Goal: Task Accomplishment & Management: Use online tool/utility

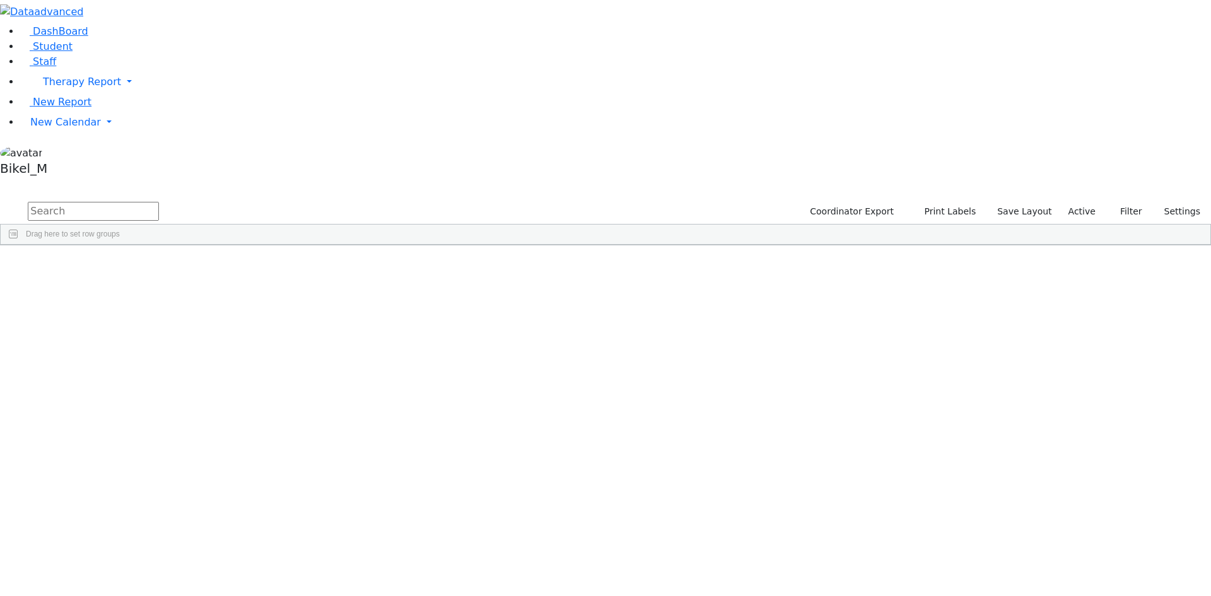
click at [159, 202] on input "text" at bounding box center [93, 211] width 131 height 19
click at [161, 283] on div "Perl" at bounding box center [120, 292] width 79 height 18
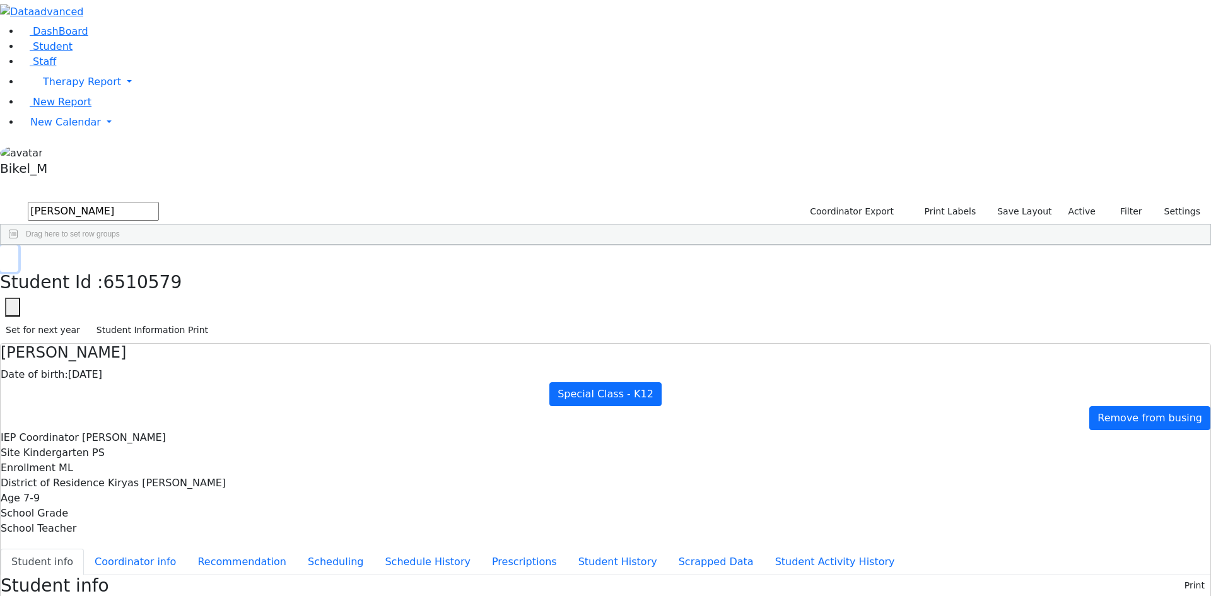
click at [13, 255] on icon "button" at bounding box center [9, 259] width 7 height 8
drag, startPoint x: 221, startPoint y: 55, endPoint x: 125, endPoint y: 20, distance: 102.5
click at [125, 45] on div "DashBoard Student Staff Therapy Report Student Old Calendar Report" at bounding box center [605, 559] width 1211 height 1119
type input "kah"
click at [161, 301] on div "Kahan" at bounding box center [120, 310] width 79 height 18
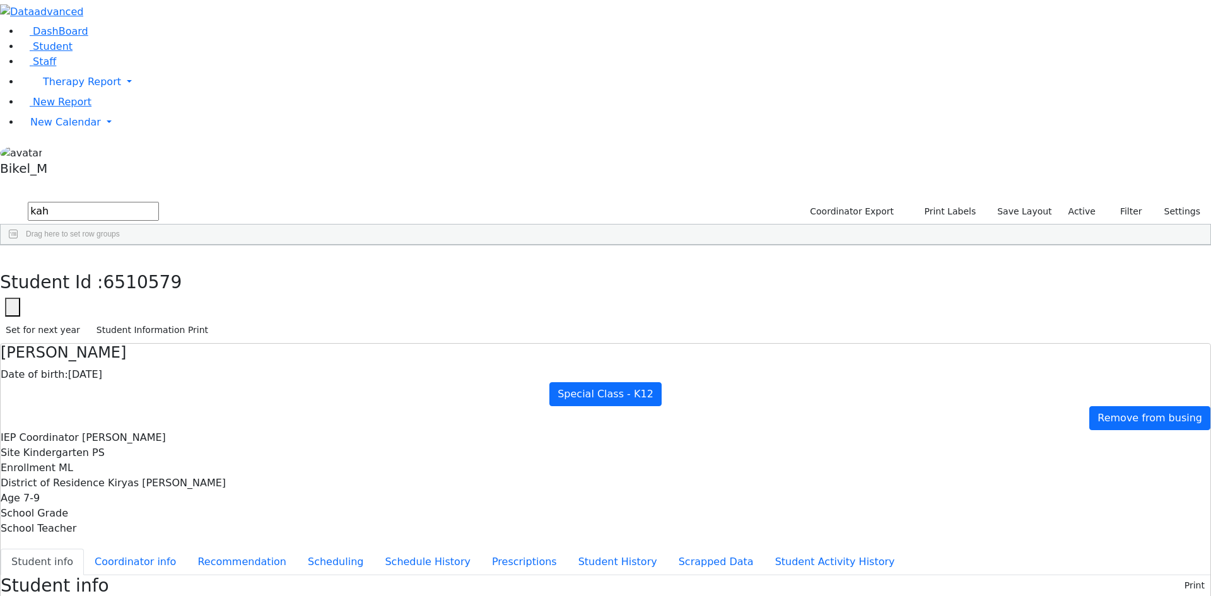
click at [161, 301] on div "Kahan" at bounding box center [120, 310] width 79 height 18
click at [300, 549] on button "Scheduling" at bounding box center [335, 562] width 77 height 26
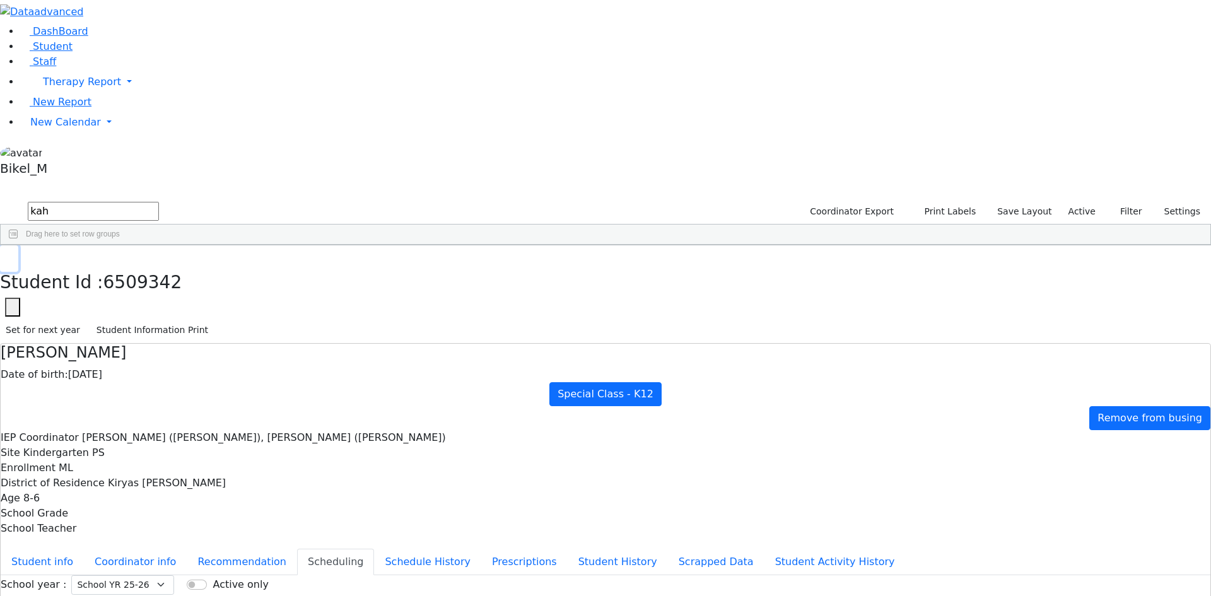
click at [18, 245] on button "button" at bounding box center [9, 258] width 18 height 26
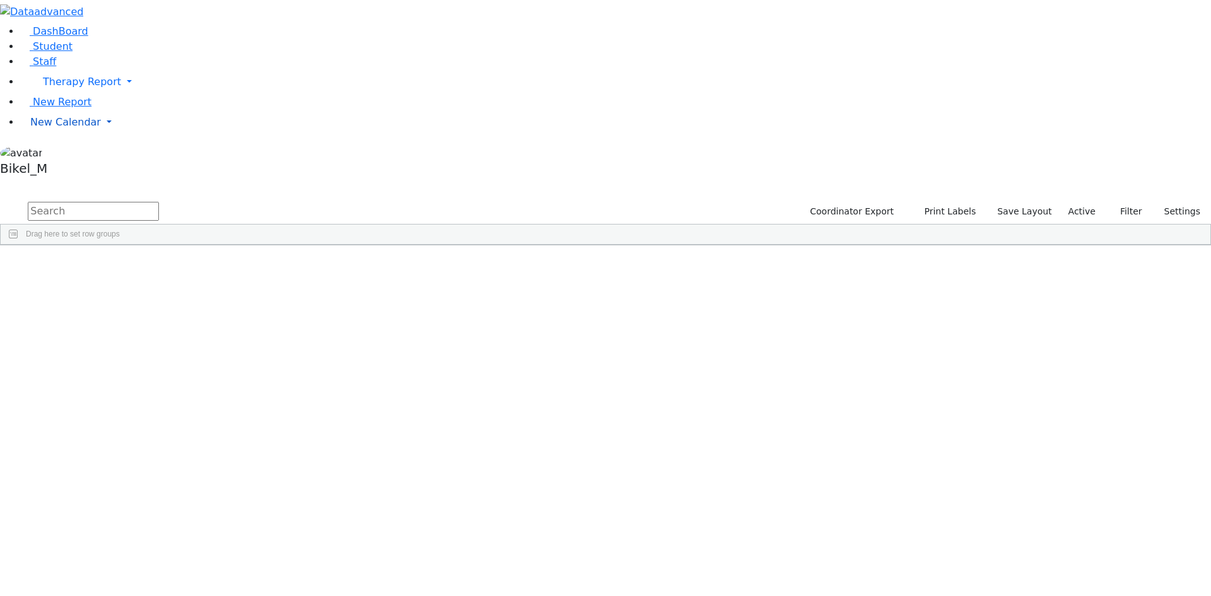
click at [61, 128] on span "New Calendar" at bounding box center [65, 122] width 71 height 12
click at [70, 153] on span "Calendar" at bounding box center [49, 147] width 45 height 12
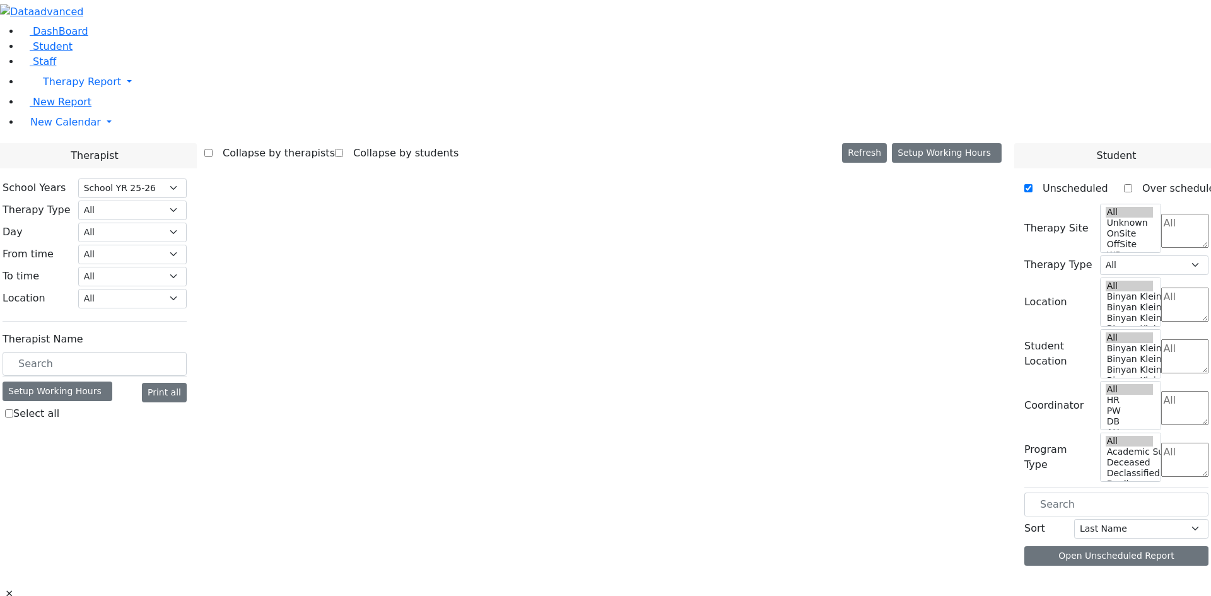
select select "212"
click at [70, 128] on span "New Calendar" at bounding box center [65, 122] width 71 height 12
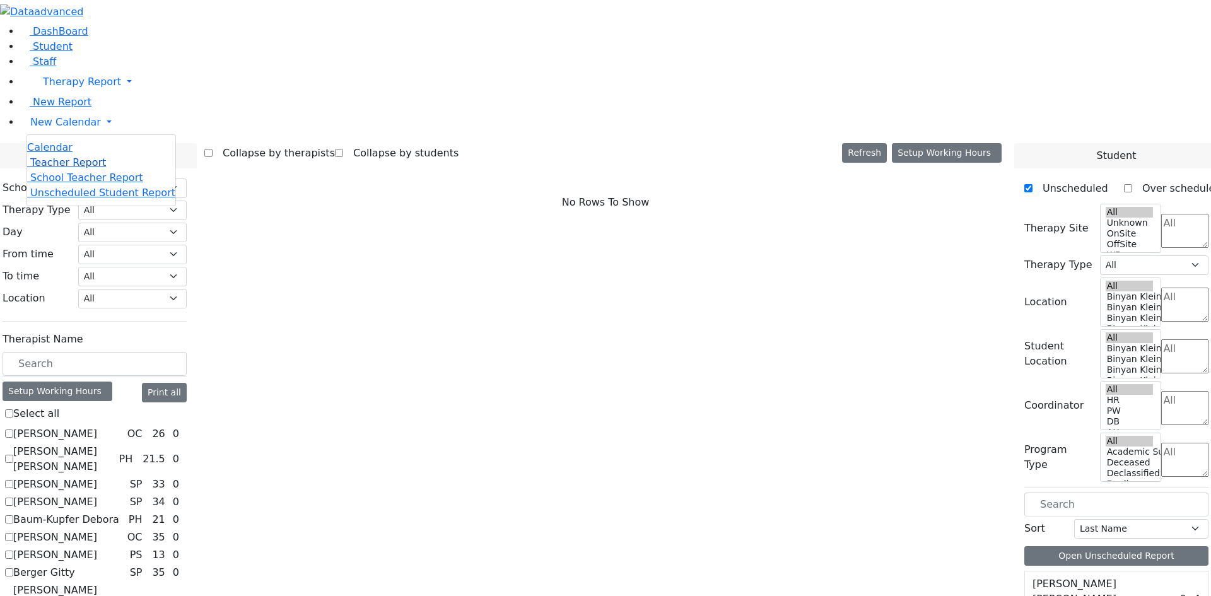
click at [87, 168] on span "Teacher Report" at bounding box center [68, 162] width 76 height 12
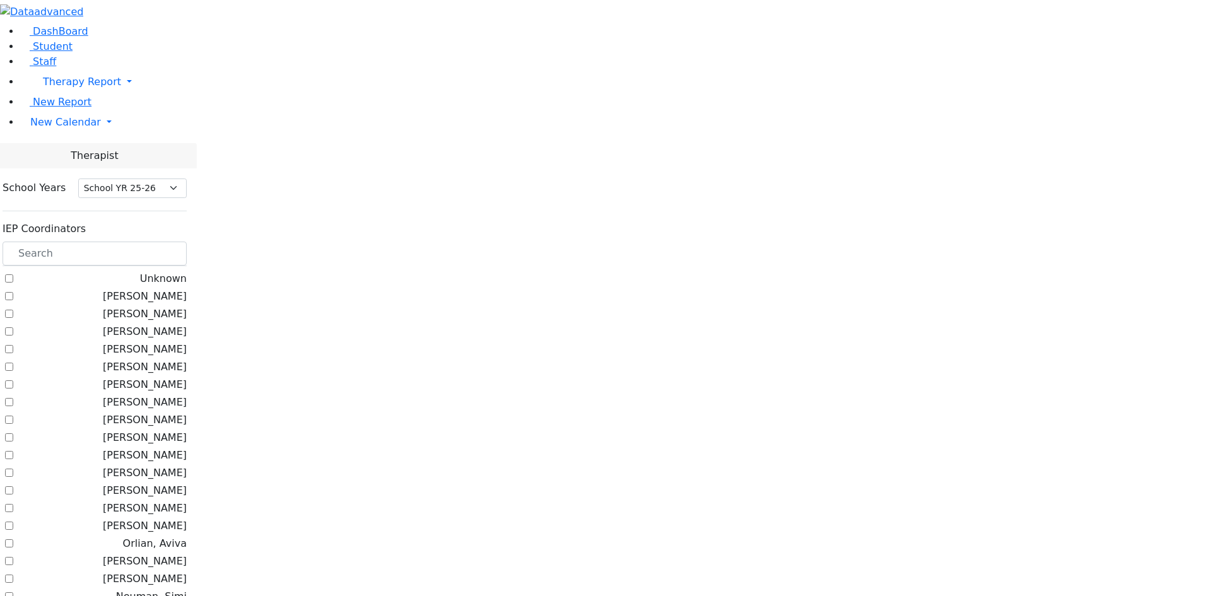
select select "212"
click at [180, 242] on input "text" at bounding box center [95, 254] width 184 height 24
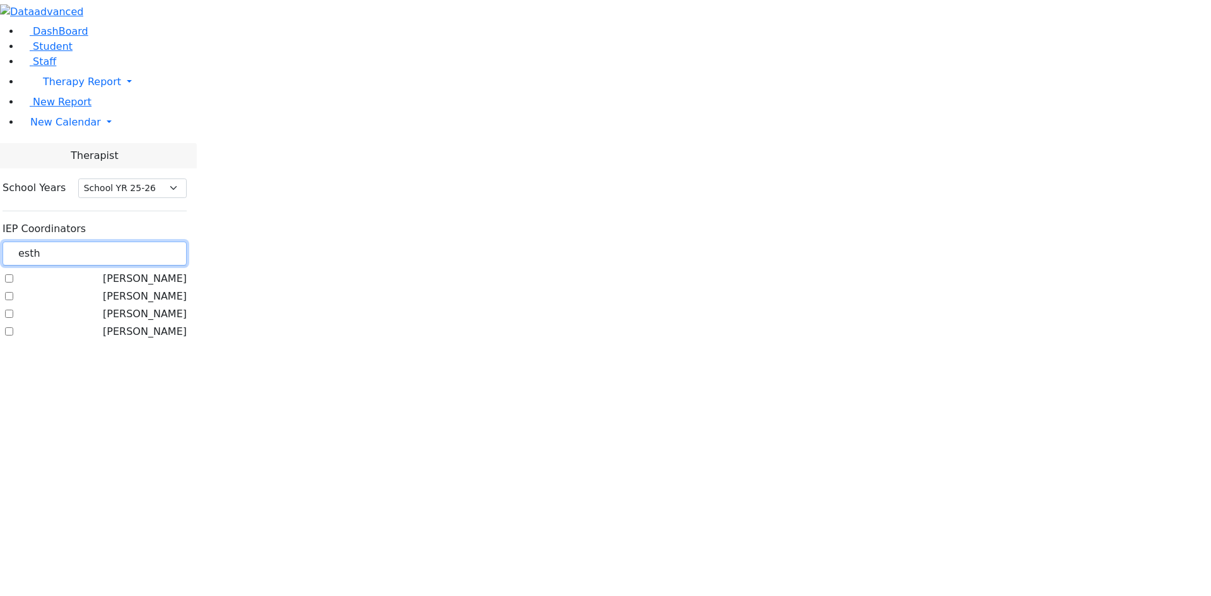
type input "esth"
click at [164, 324] on label "Golombeck Esther" at bounding box center [145, 331] width 84 height 15
click at [13, 327] on input "Golombeck Esther" at bounding box center [9, 331] width 8 height 8
checkbox input "true"
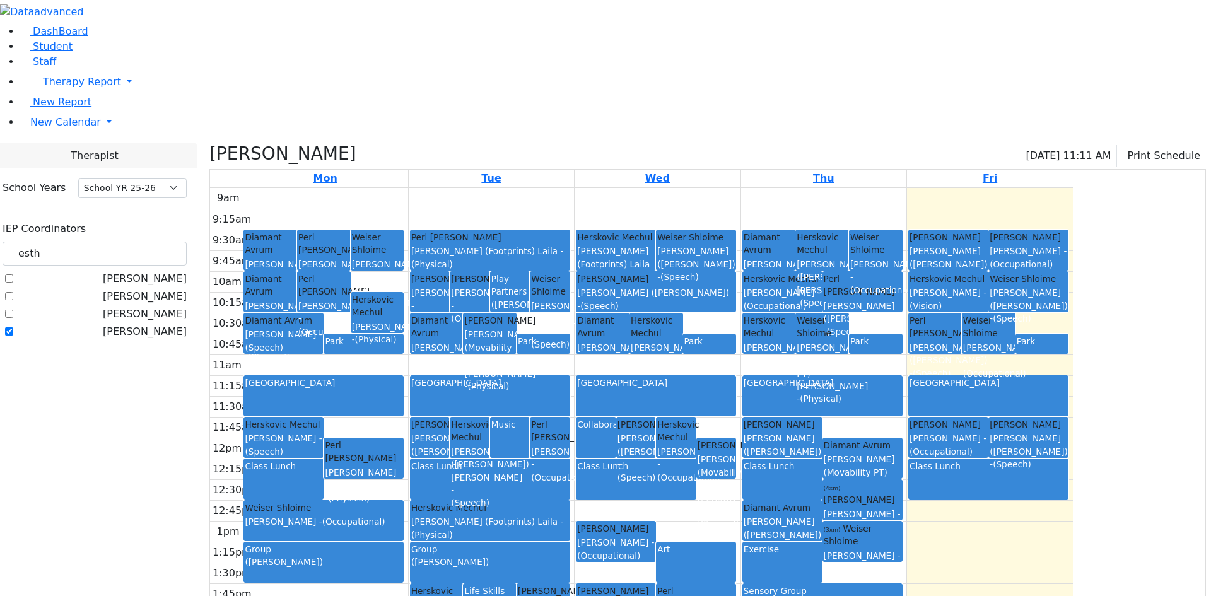
click at [1067, 377] on div "ABA Center" at bounding box center [988, 396] width 158 height 39
click at [987, 432] on div "Matsri Miriam - (Occupational)" at bounding box center [948, 445] width 78 height 26
click at [1067, 377] on div "ABA Center" at bounding box center [988, 396] width 158 height 39
click at [1073, 241] on div "9am 9:15am 9:30am 9:45am 10am 10:15am 10:30am 10:45am 11am 11:15am 11:30am 11:4…" at bounding box center [641, 438] width 863 height 500
click at [1067, 377] on div "ABA Center" at bounding box center [988, 383] width 158 height 13
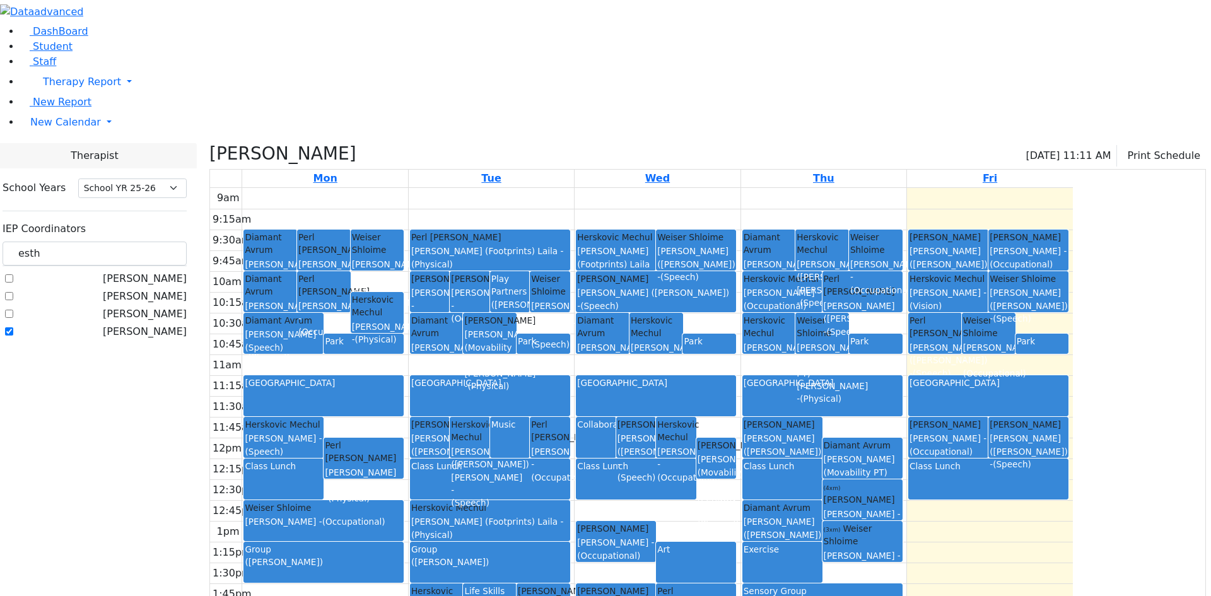
click at [1073, 242] on div "9am 9:15am 9:30am 9:45am 10am 10:15am 10:30am 10:45am 11am 11:15am 11:30am 11:4…" at bounding box center [641, 438] width 863 height 500
click at [1060, 188] on div "9am 9:15am 9:30am 9:45am 10am 10:15am 10:30am 10:45am 11am 11:15am 11:30am 11:4…" at bounding box center [641, 438] width 863 height 500
click at [1001, 188] on div "9am 9:15am 9:30am 9:45am 10am 10:15am 10:30am 10:45am 11am 11:15am 11:30am 11:4…" at bounding box center [641, 438] width 863 height 500
click at [981, 169] on table "Mon Tue Wed Thu Fri 9am 9:15am 9:30am 9:45am 10am 10:15am 10:30am 10:45am 11am …" at bounding box center [707, 428] width 997 height 519
click at [52, 128] on span "New Calendar" at bounding box center [65, 122] width 71 height 12
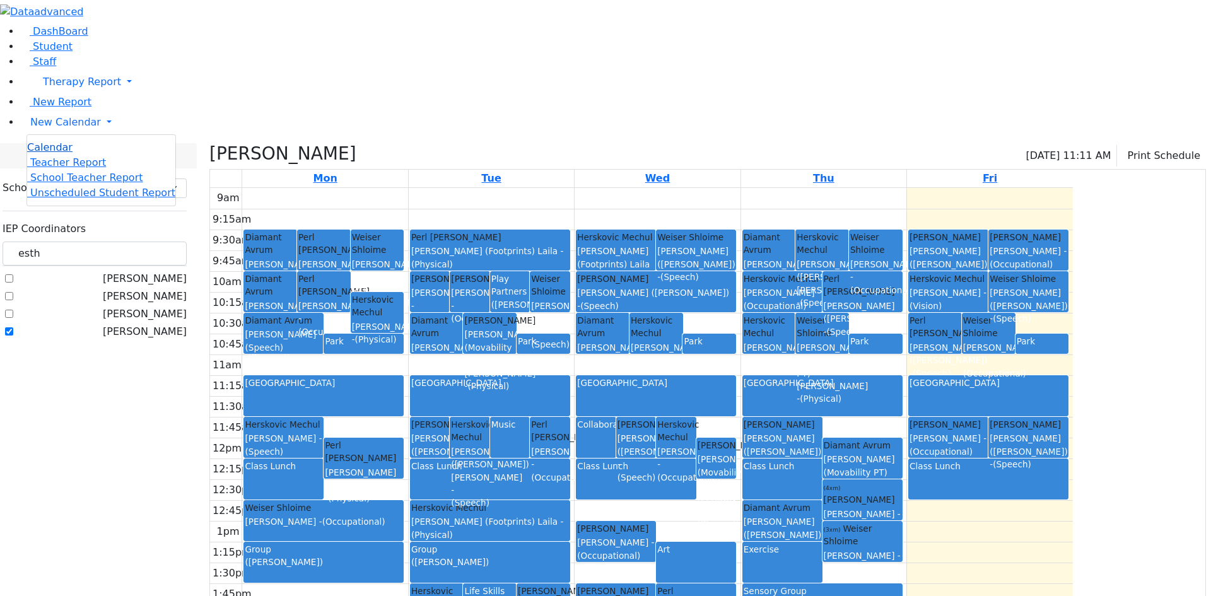
click at [47, 153] on span "Calendar" at bounding box center [49, 147] width 45 height 12
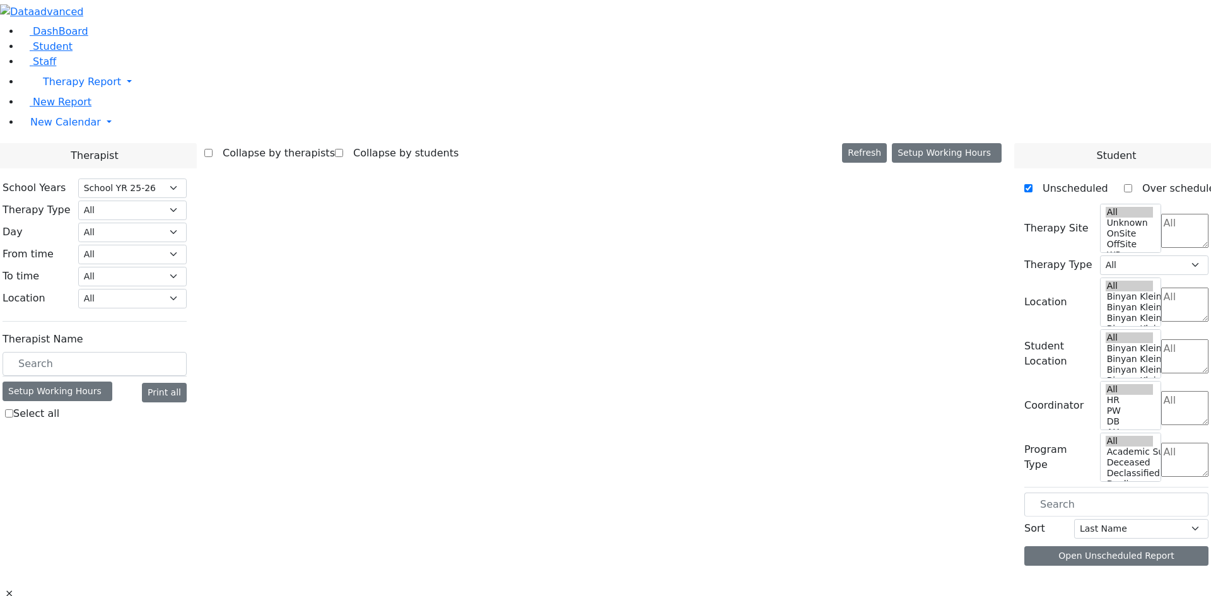
select select "212"
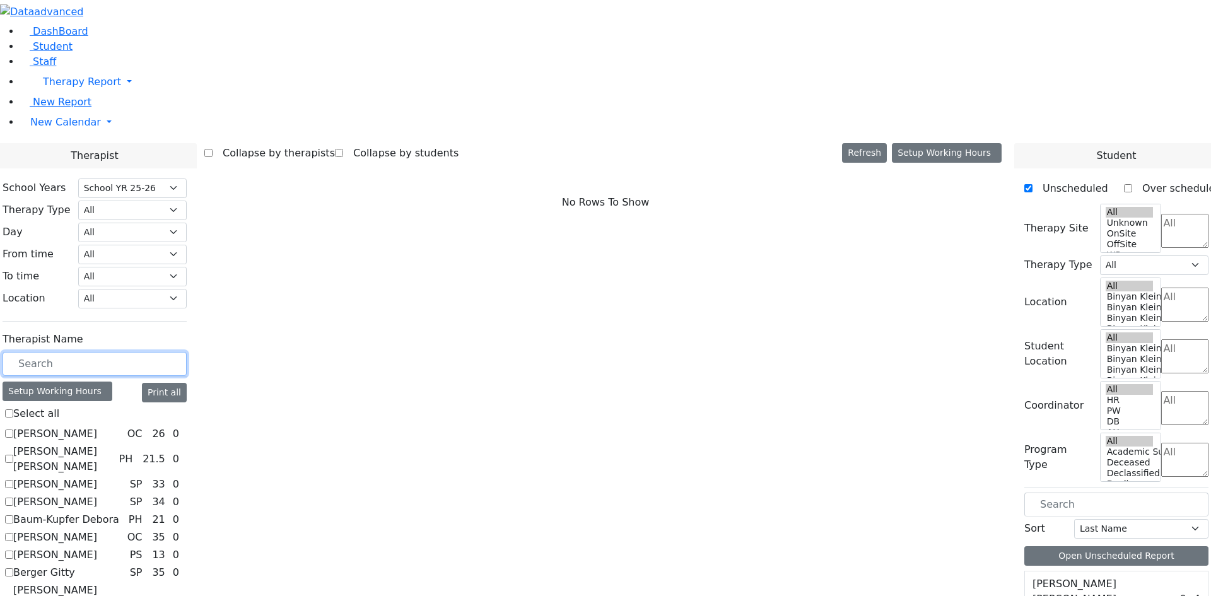
click at [187, 352] on input "text" at bounding box center [95, 364] width 184 height 24
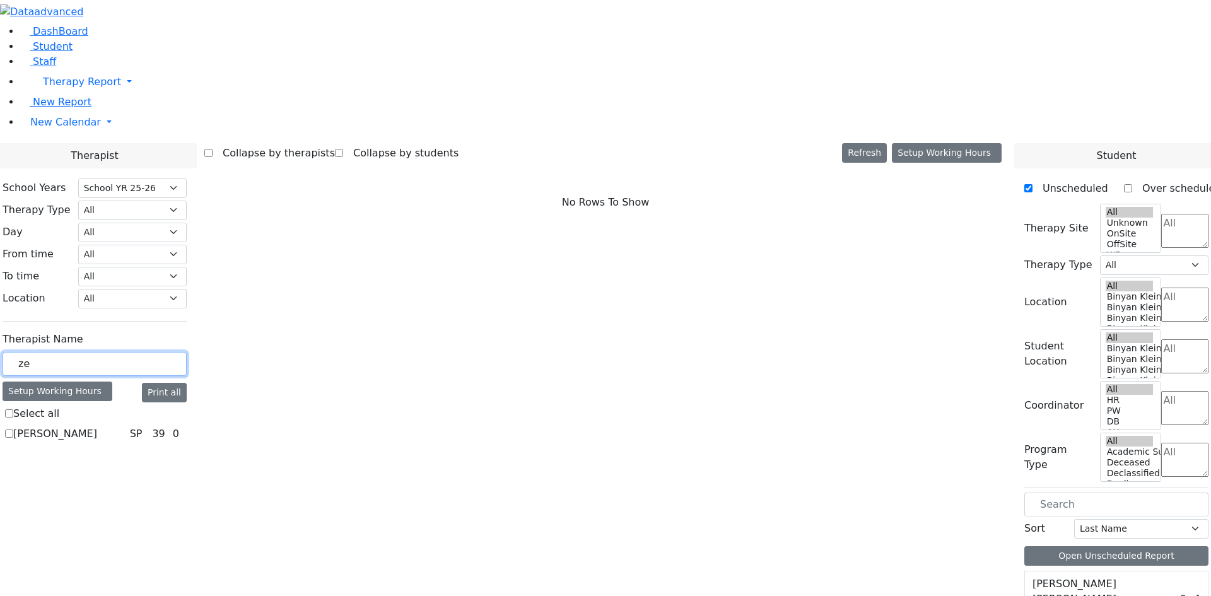
type input "[DEMOGRAPHIC_DATA]"
checkbox input "true"
type input "ze"
checkbox input "false"
type input "z"
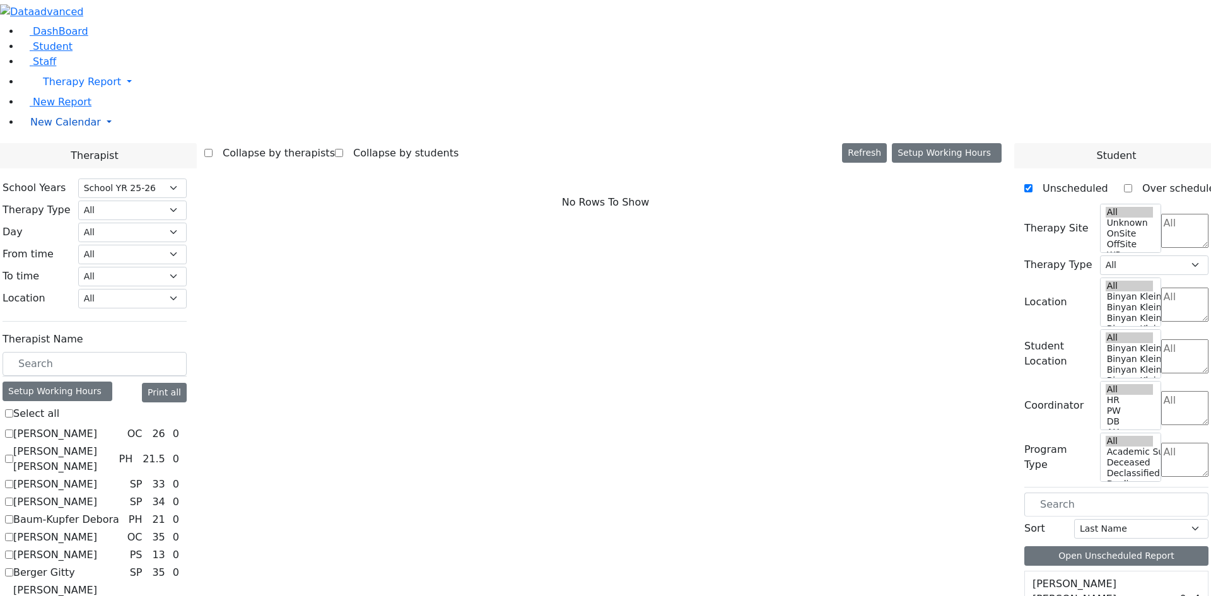
click at [52, 128] on span "New Calendar" at bounding box center [65, 122] width 71 height 12
click at [62, 155] on link "Calendar" at bounding box center [49, 147] width 45 height 15
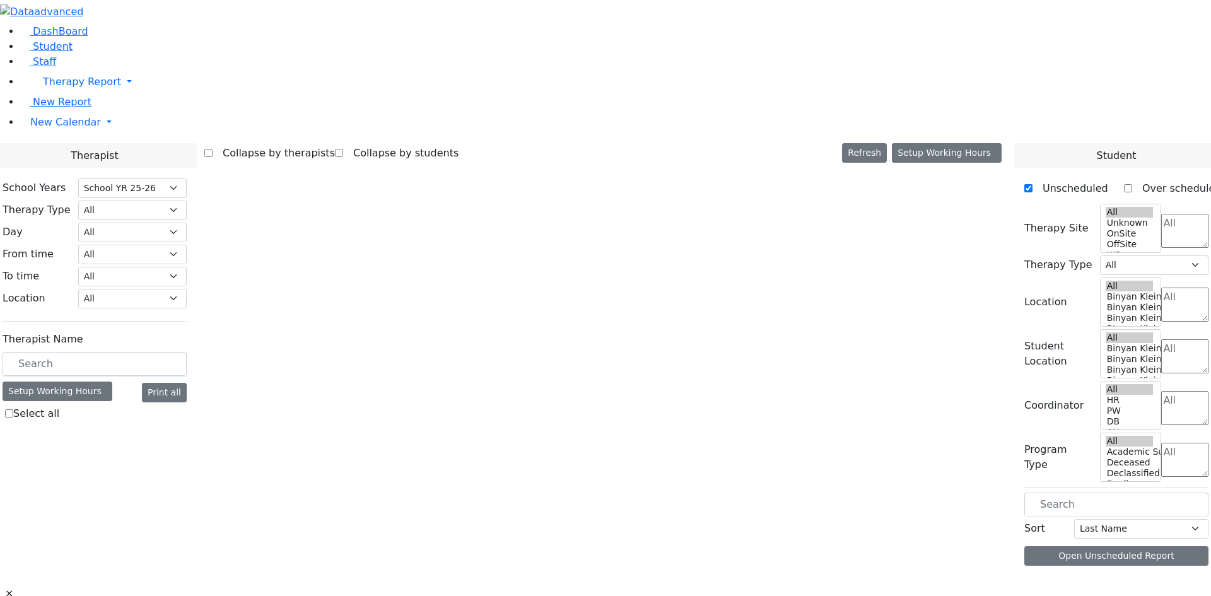
select select "212"
click at [163, 352] on input "text" at bounding box center [95, 364] width 184 height 24
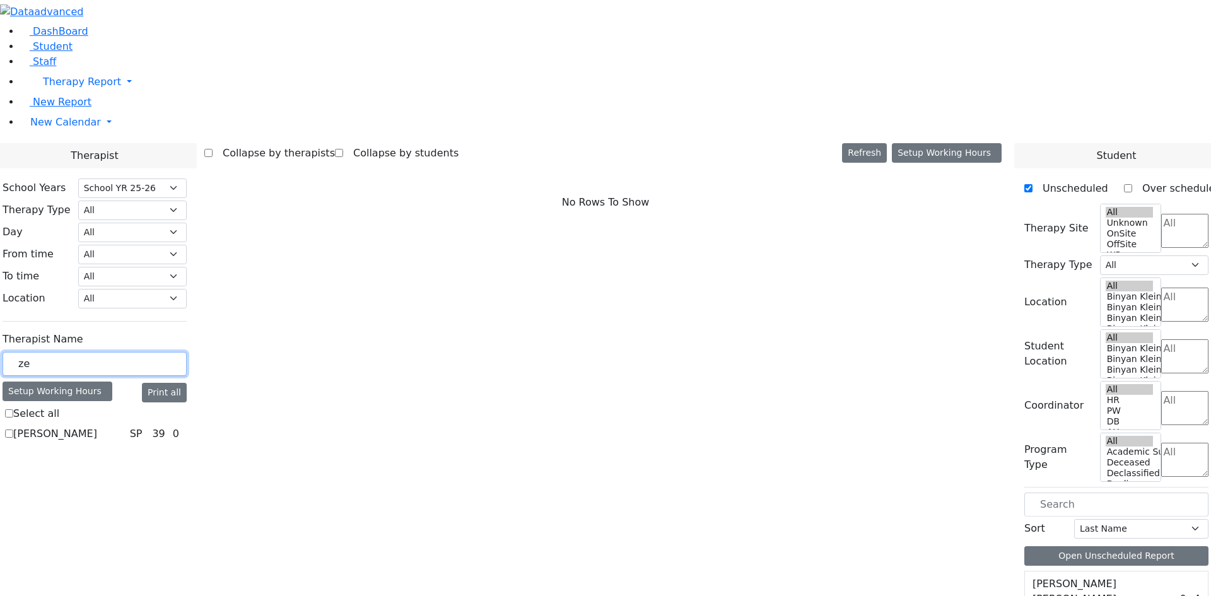
type input "[DEMOGRAPHIC_DATA]"
checkbox input "true"
type input "ze"
checkbox input "false"
type input "z"
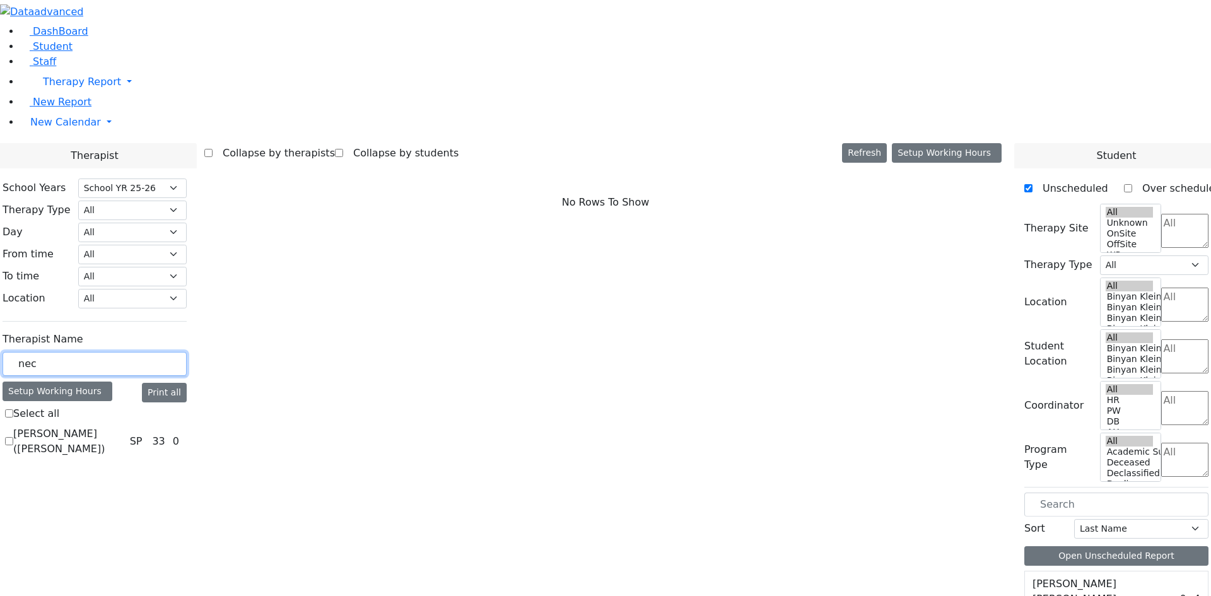
type input "nec"
click at [125, 426] on label "[PERSON_NAME] ([PERSON_NAME])" at bounding box center [69, 441] width 112 height 30
click at [13, 437] on input "[PERSON_NAME] ([PERSON_NAME])" at bounding box center [9, 441] width 8 height 8
checkbox input "true"
select select "3"
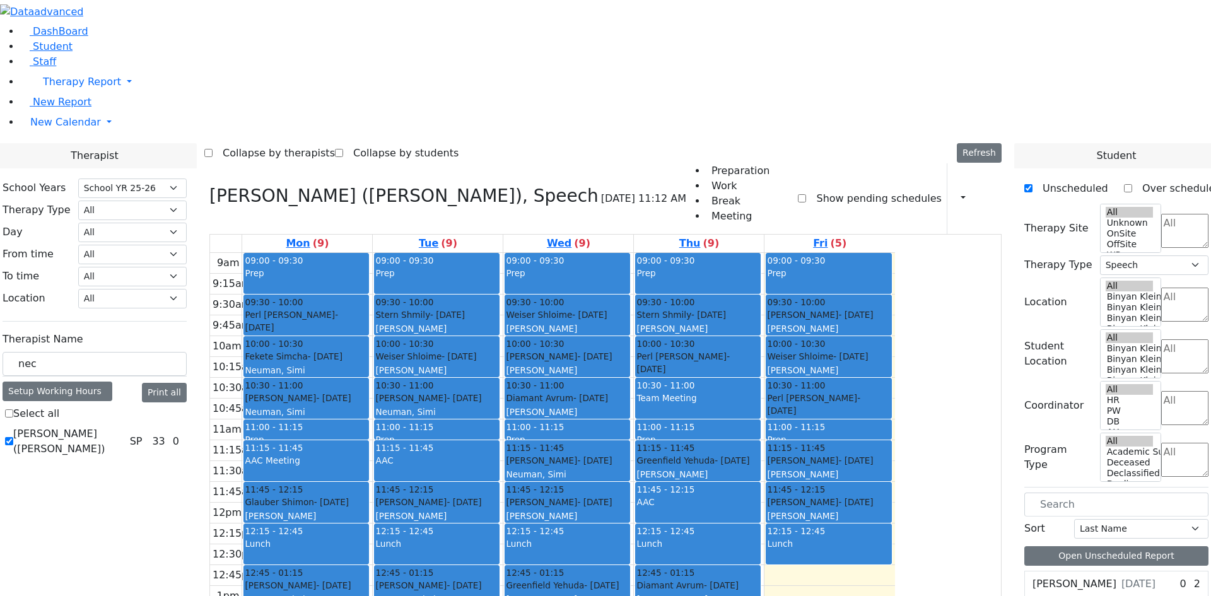
click at [890, 496] on div "[PERSON_NAME] - [DATE] [PERSON_NAME]" at bounding box center [828, 509] width 123 height 27
click at [890, 468] on div "[PERSON_NAME] ([PERSON_NAME]), [PERSON_NAME] ([PERSON_NAME])" at bounding box center [828, 494] width 123 height 52
click at [890, 496] on div "[PERSON_NAME] - [DATE] [PERSON_NAME]" at bounding box center [828, 509] width 123 height 27
click at [890, 454] on div "[PERSON_NAME] - [DATE] [PERSON_NAME] ([PERSON_NAME]), [PERSON_NAME] ([PERSON_NA…" at bounding box center [828, 487] width 123 height 66
click at [891, 436] on div at bounding box center [828, 438] width 124 height 5
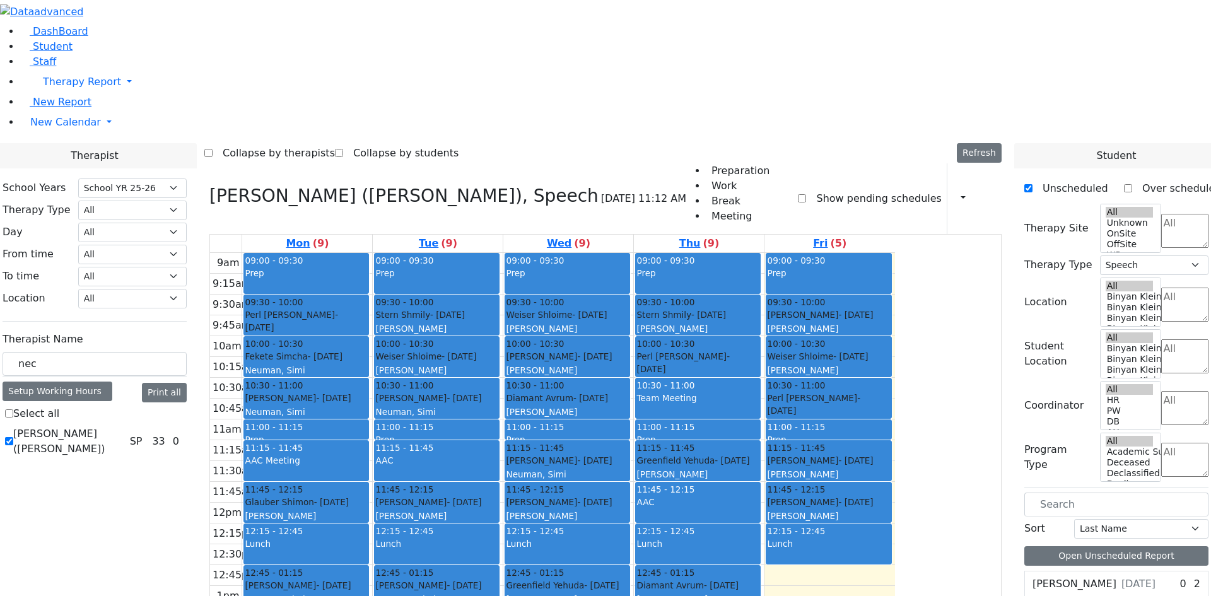
click at [890, 483] on div "11:45 - 12:15" at bounding box center [828, 489] width 123 height 13
click at [890, 454] on div "[PERSON_NAME] - [DATE] [PERSON_NAME] ([PERSON_NAME]), [PERSON_NAME] ([PERSON_NA…" at bounding box center [828, 487] width 123 height 66
click at [890, 433] on div "Prep" at bounding box center [828, 439] width 123 height 13
click at [890, 441] on div "11:15 - 11:45" at bounding box center [828, 447] width 123 height 13
click at [891, 478] on div at bounding box center [828, 480] width 124 height 5
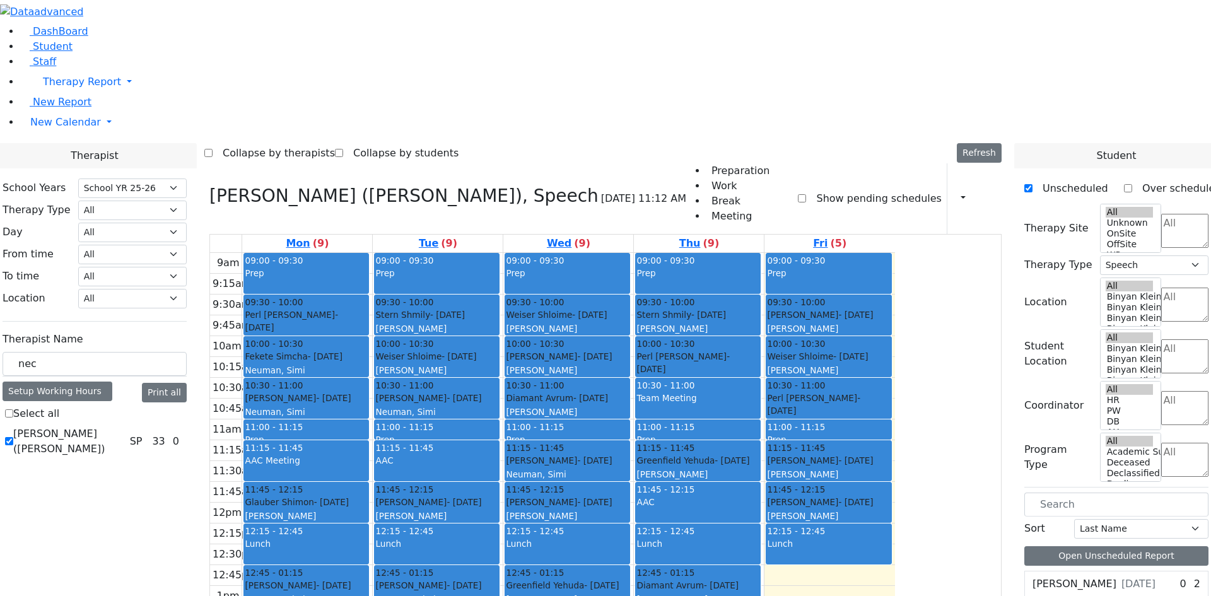
click at [895, 400] on div "9am 9:15am 9:30am 9:45am 10am 10:15am 10:30am 10:45am 11am 11:15am 11:30am 11:4…" at bounding box center [552, 503] width 685 height 500
